Goal: Transaction & Acquisition: Subscribe to service/newsletter

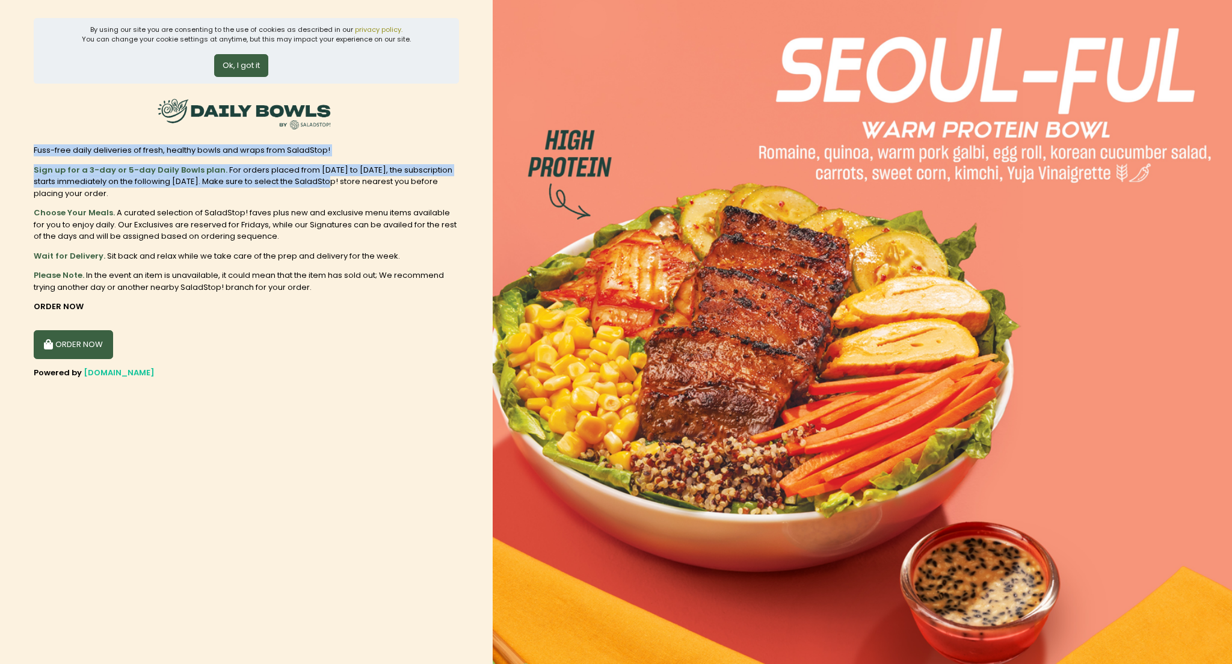
drag, startPoint x: 73, startPoint y: 145, endPoint x: 334, endPoint y: 183, distance: 263.9
click at [334, 183] on section "By using our site you are consenting to the use of cookies as described in our …" at bounding box center [246, 332] width 493 height 664
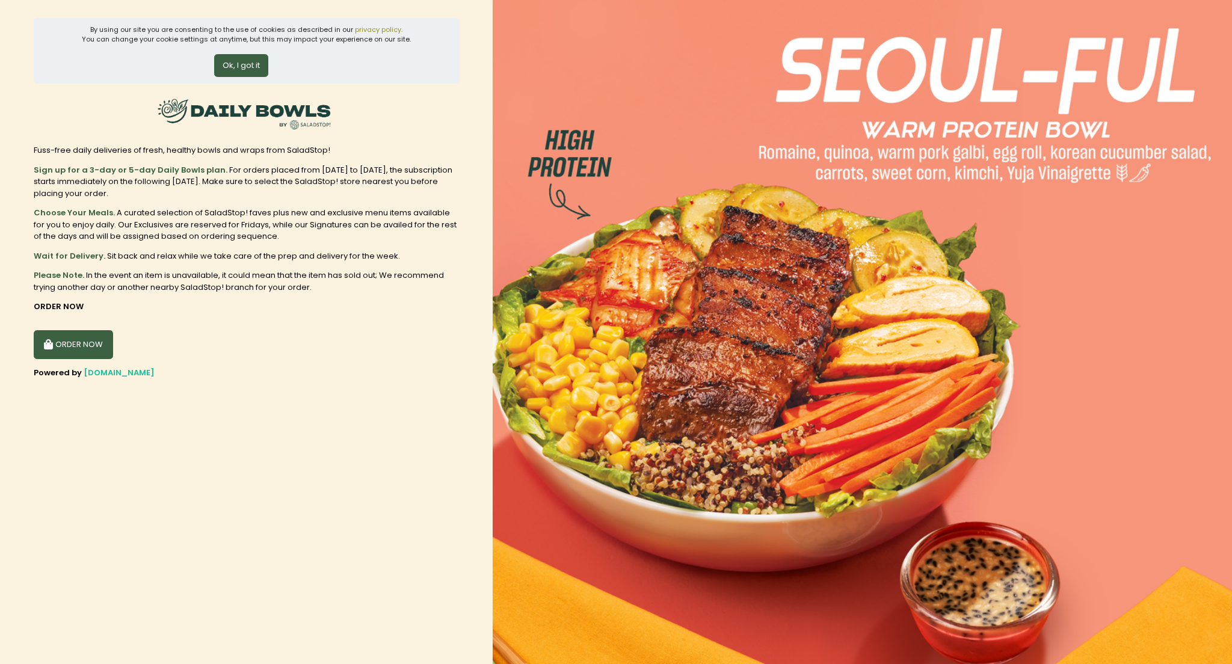
click at [264, 196] on div "Sign up for a 3-day or 5-day Daily Bowls plan. For orders placed from [DATE] to…" at bounding box center [246, 181] width 425 height 35
drag, startPoint x: 62, startPoint y: 179, endPoint x: 135, endPoint y: 196, distance: 74.7
click at [135, 196] on div "Sign up for a 3-day or 5-day Daily Bowls plan. For orders placed from [DATE] to…" at bounding box center [246, 181] width 425 height 35
click at [132, 197] on div "Sign up for a 3-day or 5-day Daily Bowls plan. For orders placed from [DATE] to…" at bounding box center [246, 181] width 425 height 35
click at [103, 186] on div "Sign up for a 3-day or 5-day Daily Bowls plan. For orders placed from [DATE] to…" at bounding box center [246, 181] width 425 height 35
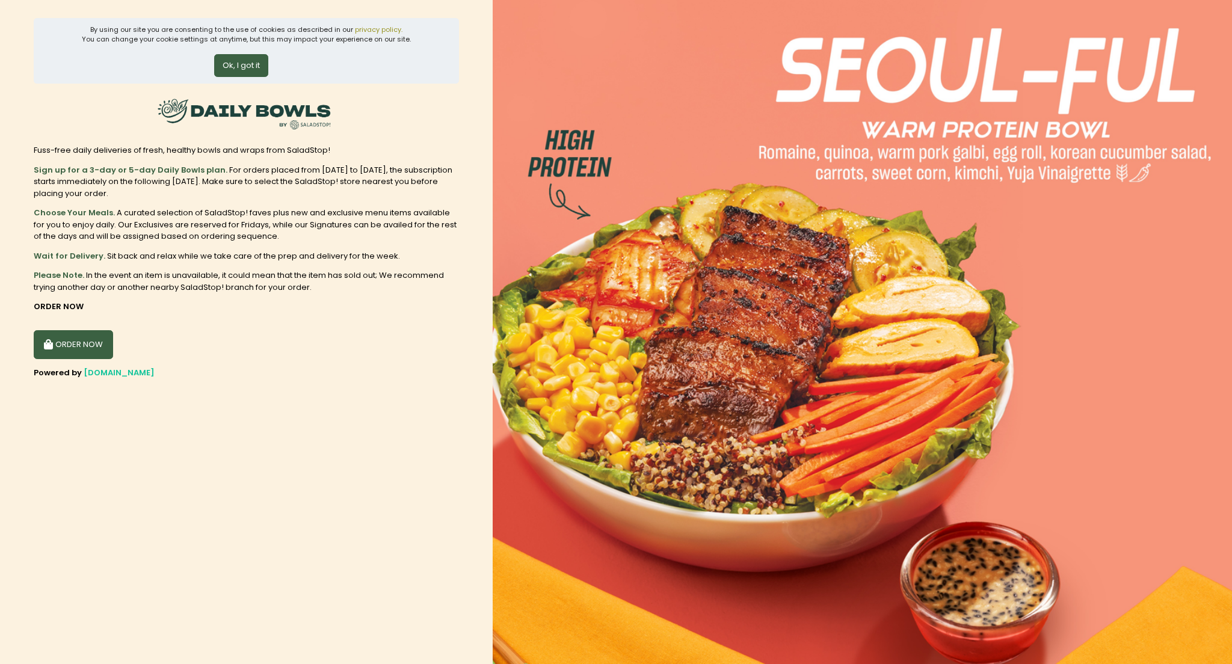
drag, startPoint x: 294, startPoint y: 181, endPoint x: 292, endPoint y: 193, distance: 12.2
click at [295, 185] on div "Sign up for a 3-day or 5-day Daily Bowls plan. For orders placed from [DATE] to…" at bounding box center [246, 181] width 425 height 35
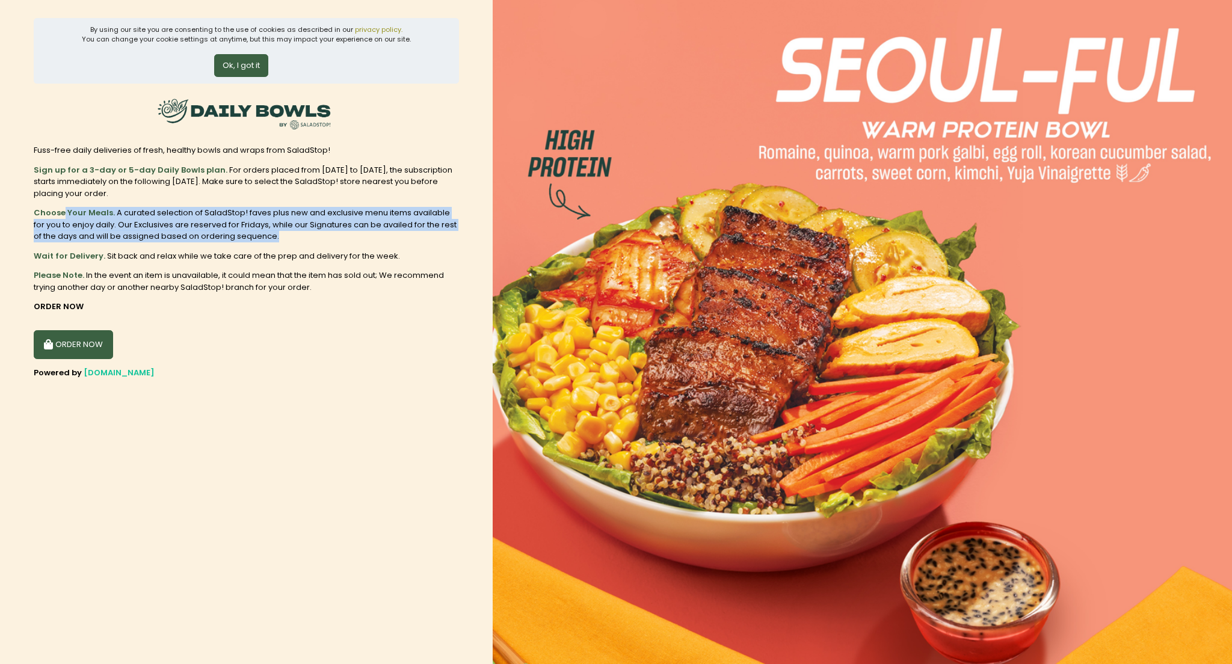
drag, startPoint x: 63, startPoint y: 214, endPoint x: 274, endPoint y: 247, distance: 213.8
click at [274, 247] on div "Sign up for a 3-day or 5-day Daily Bowls plan. For orders placed from [DATE] to…" at bounding box center [246, 228] width 425 height 129
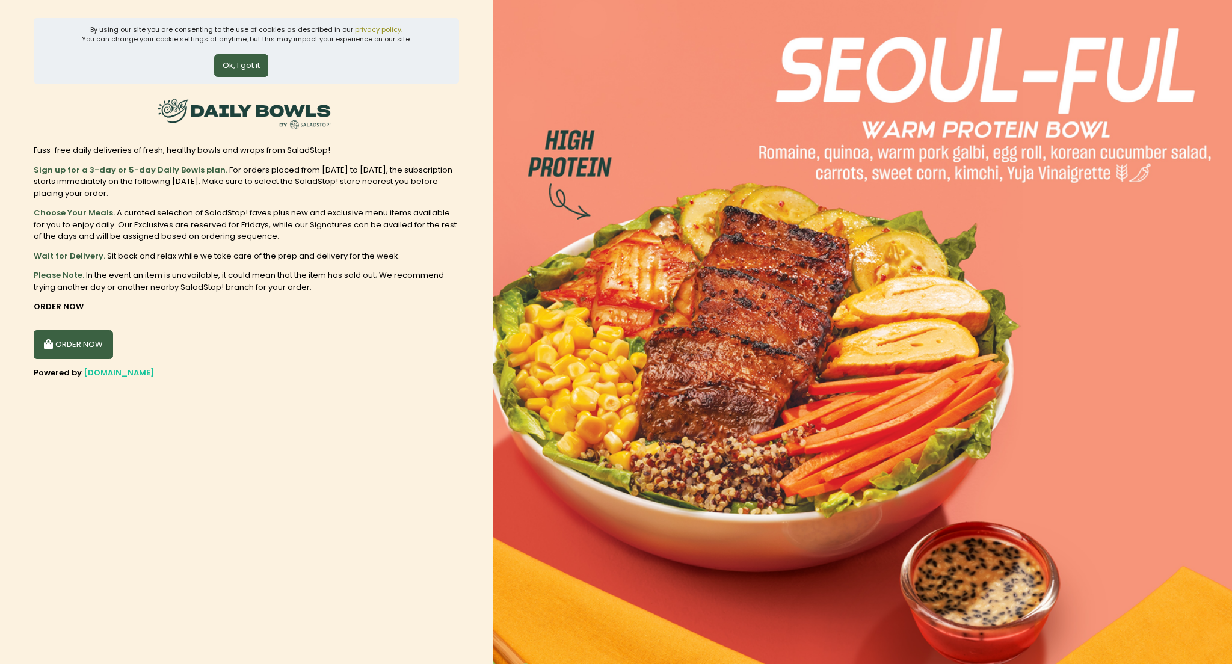
click at [146, 237] on div "Choose Your Meals. A curated selection of SaladStop! faves plus new and exclusi…" at bounding box center [246, 224] width 425 height 35
